Goal: Book appointment/travel/reservation

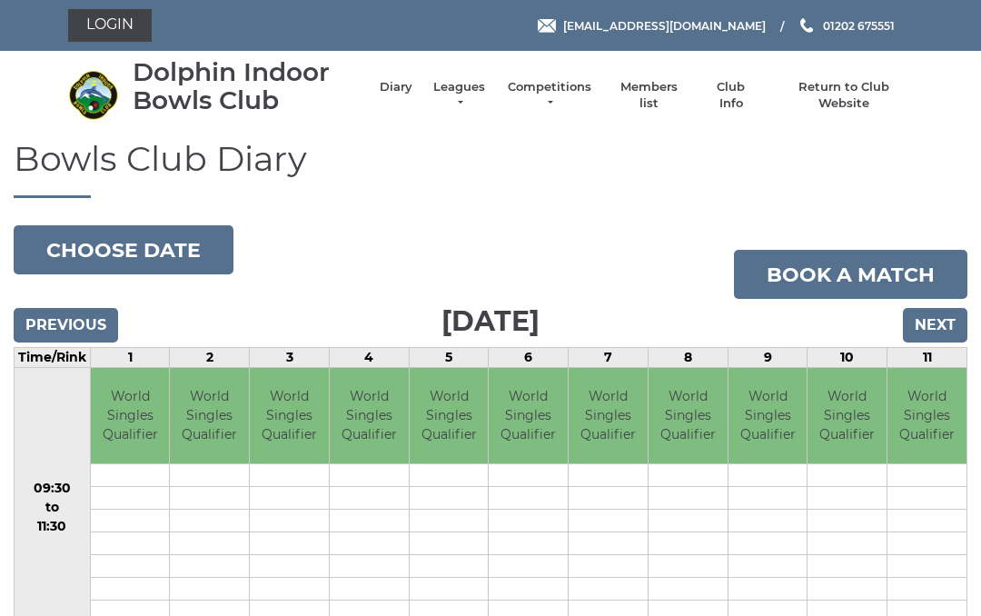
click at [923, 328] on input "Next" at bounding box center [935, 325] width 64 height 35
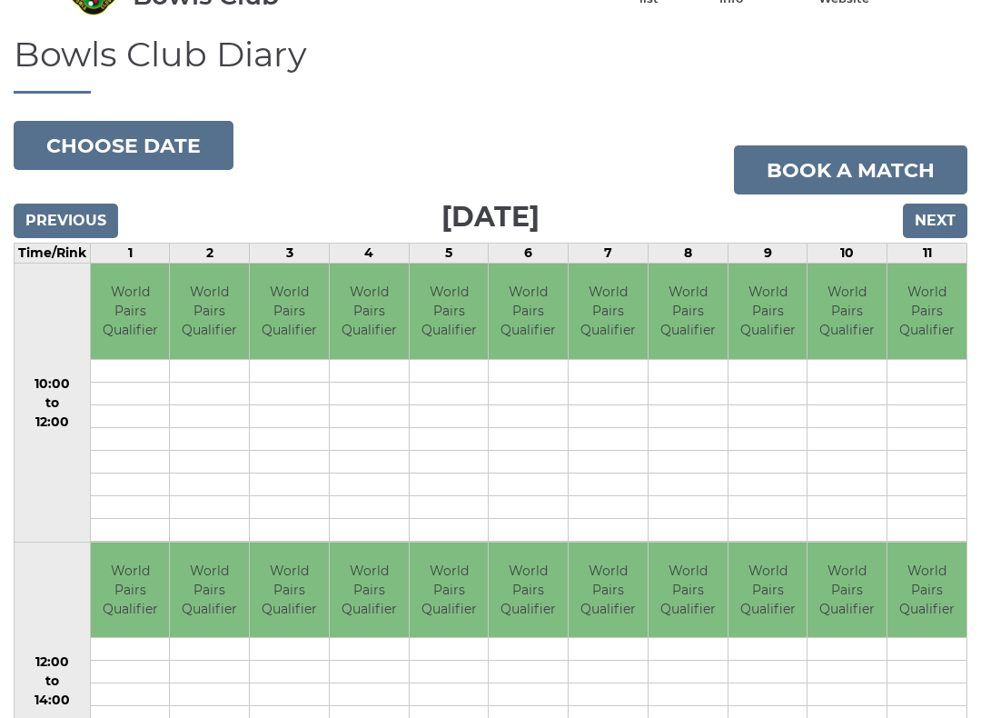
scroll to position [105, 0]
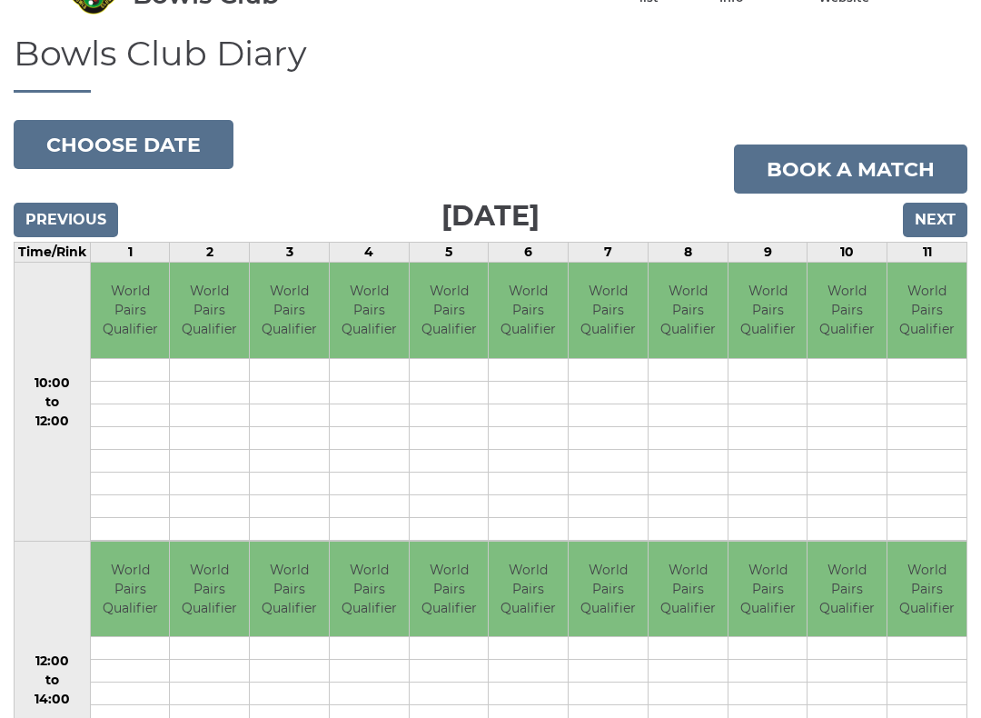
click at [77, 219] on input "Previous" at bounding box center [66, 220] width 104 height 35
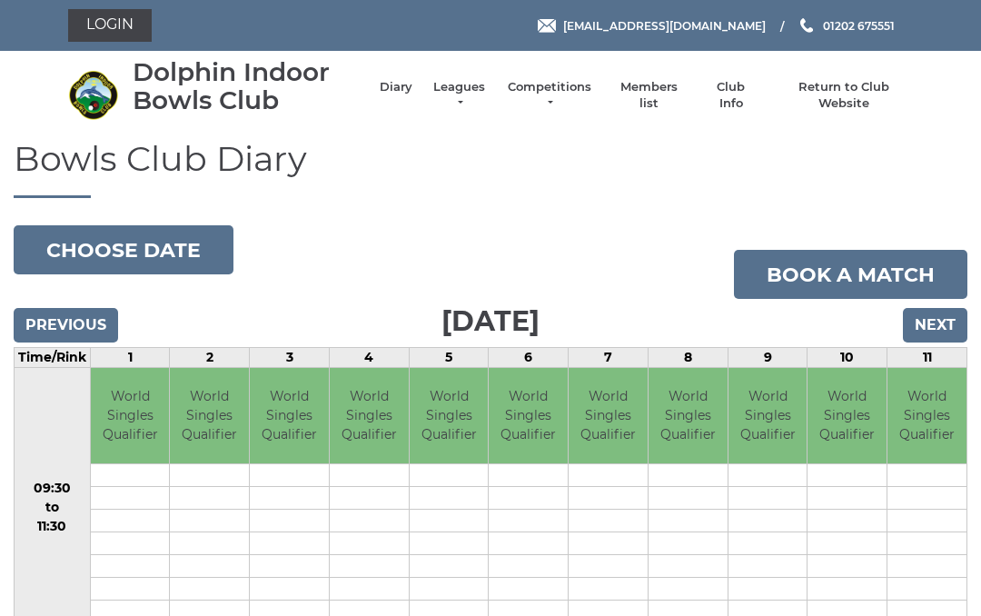
click at [66, 335] on input "Previous" at bounding box center [66, 325] width 104 height 35
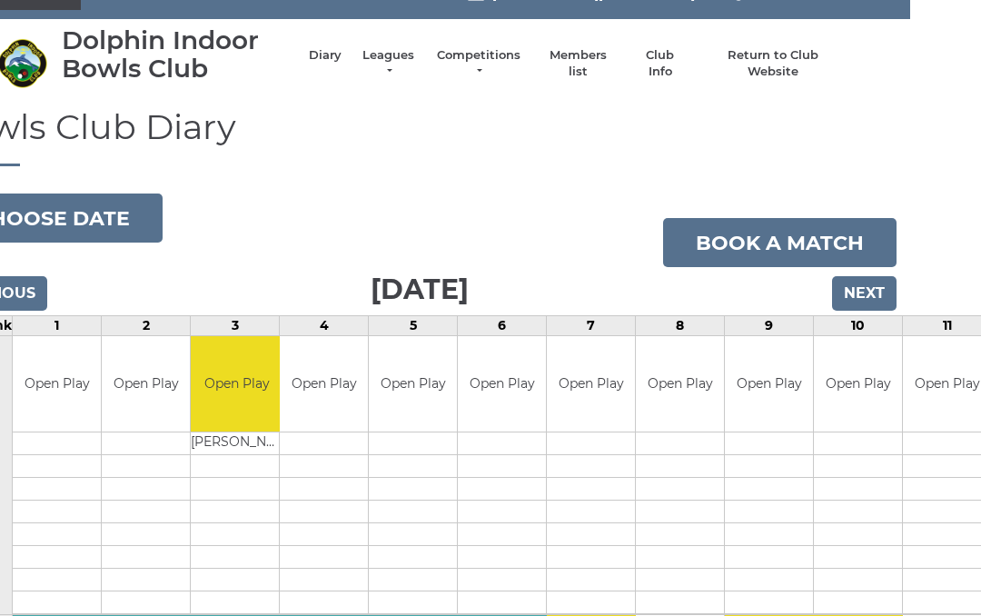
scroll to position [0, 71]
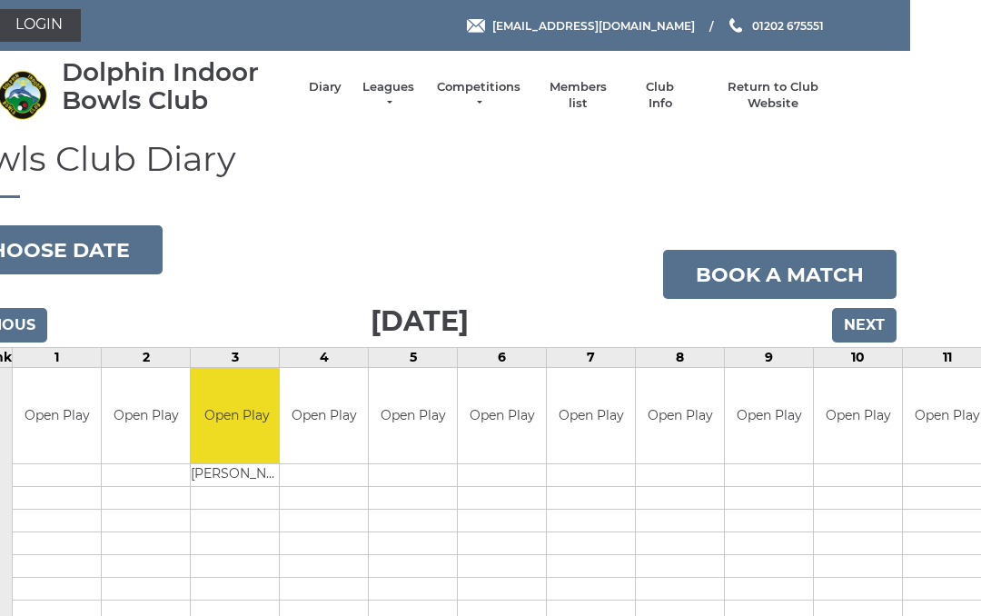
click at [880, 324] on input "Next" at bounding box center [864, 325] width 64 height 35
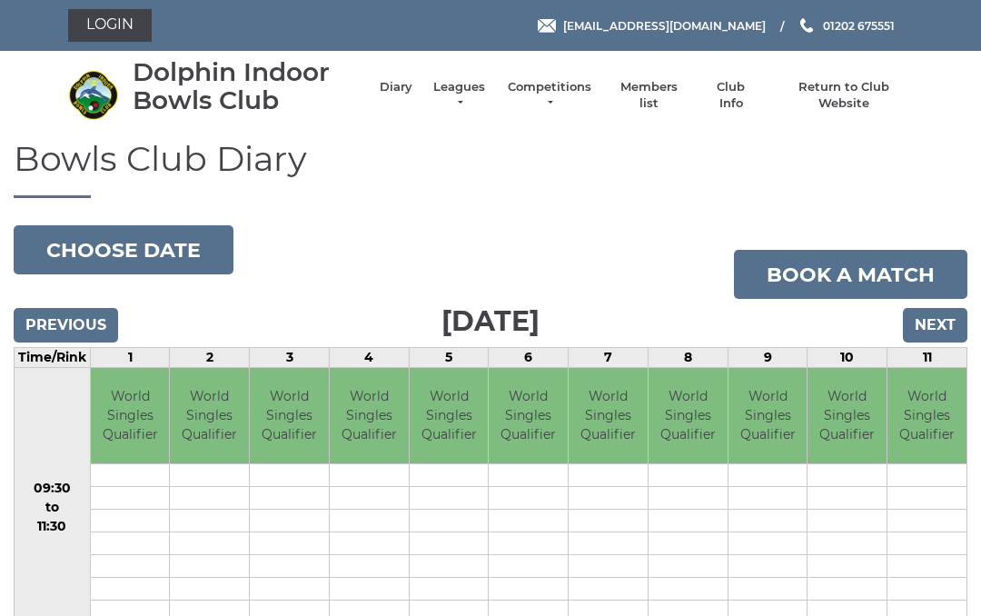
click at [939, 324] on input "Next" at bounding box center [935, 325] width 64 height 35
click at [941, 323] on input "Next" at bounding box center [935, 325] width 64 height 35
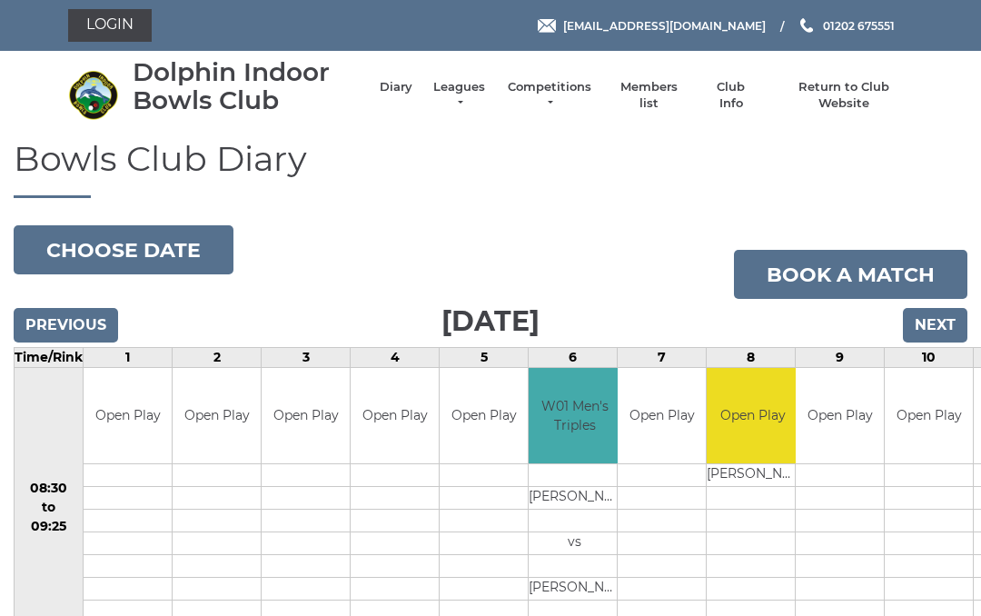
click at [938, 325] on input "Next" at bounding box center [935, 325] width 64 height 35
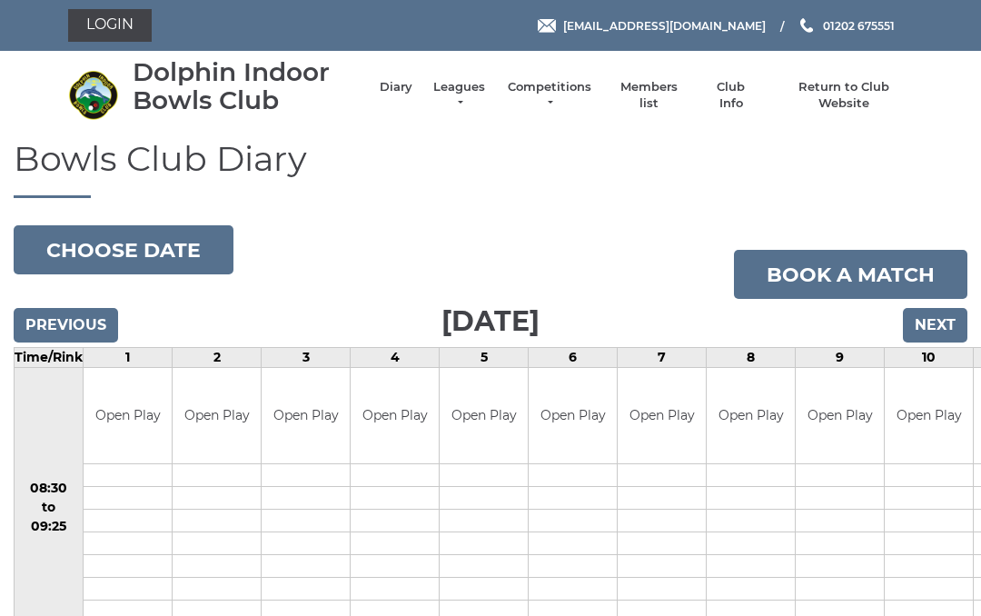
click at [937, 327] on input "Next" at bounding box center [935, 325] width 64 height 35
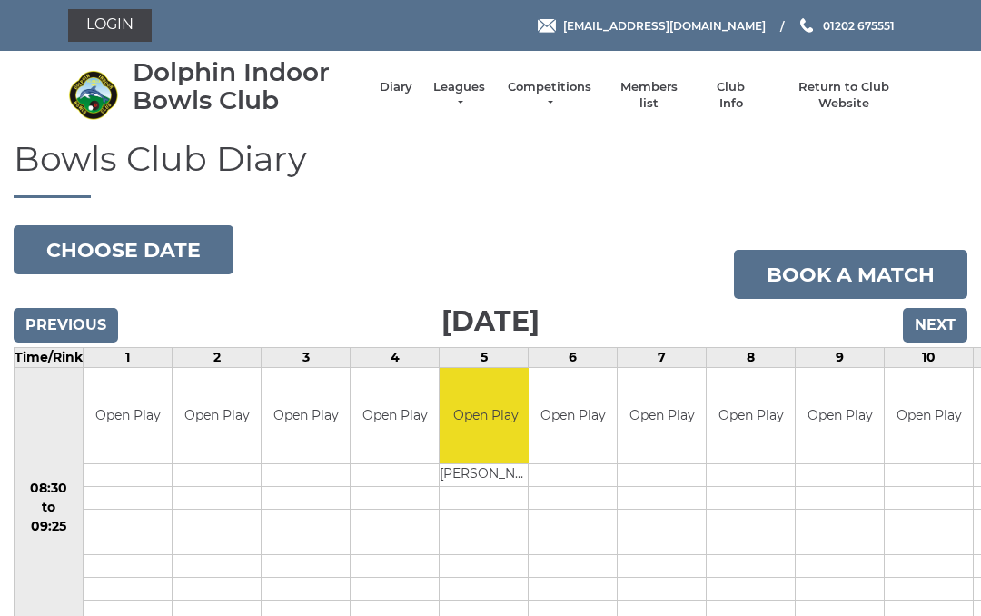
click at [938, 332] on input "Next" at bounding box center [935, 325] width 64 height 35
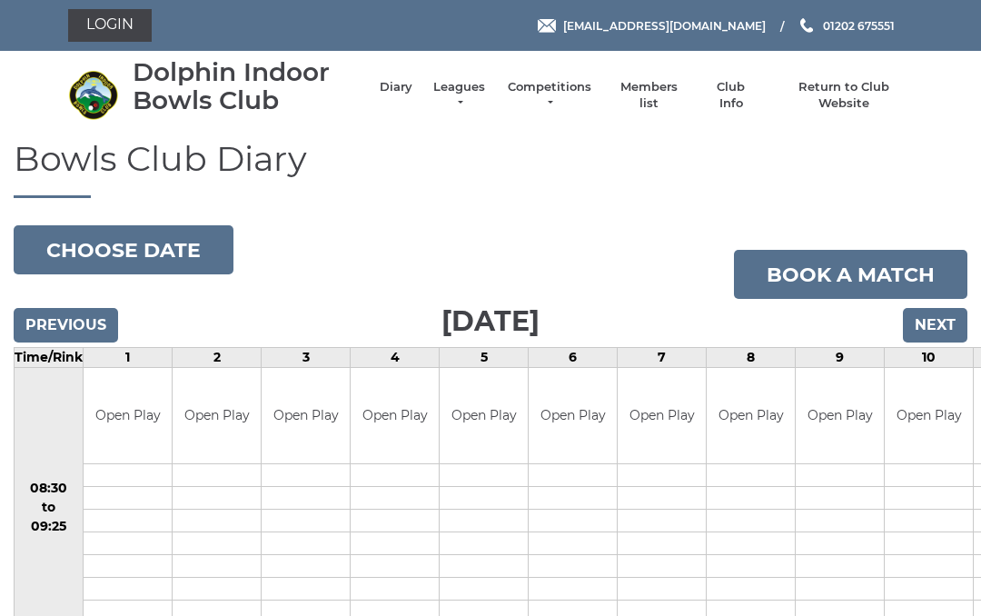
click at [937, 325] on input "Next" at bounding box center [935, 325] width 64 height 35
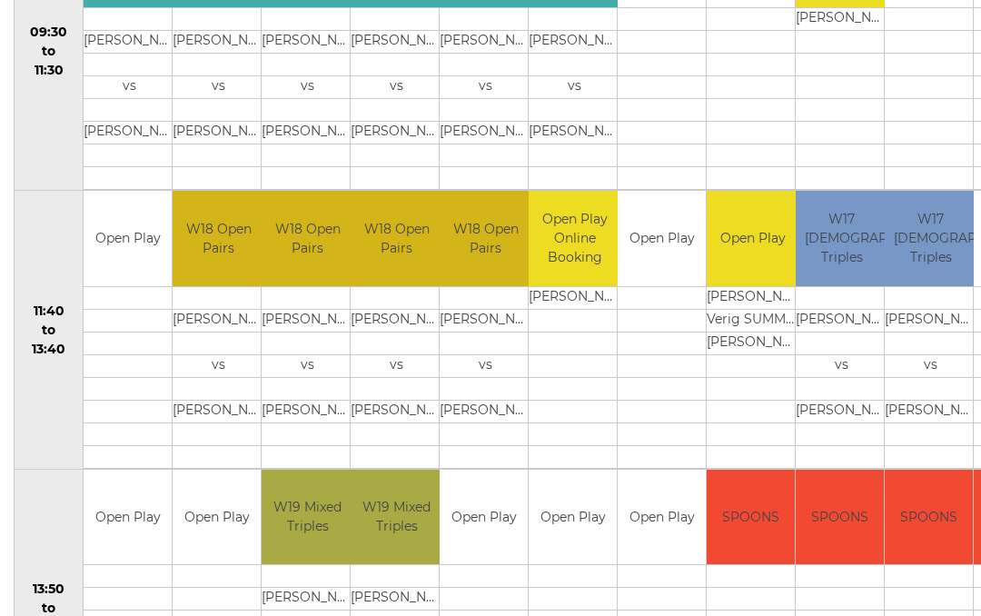
scroll to position [733, 0]
